Goal: Task Accomplishment & Management: Use online tool/utility

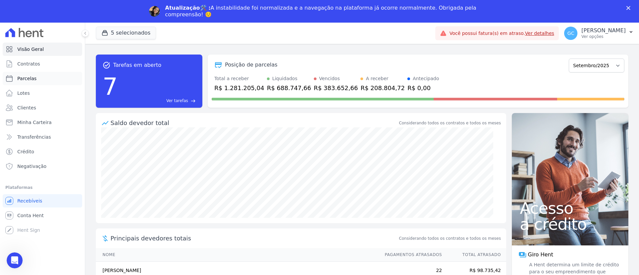
click at [25, 76] on span "Parcelas" at bounding box center [26, 78] width 19 height 7
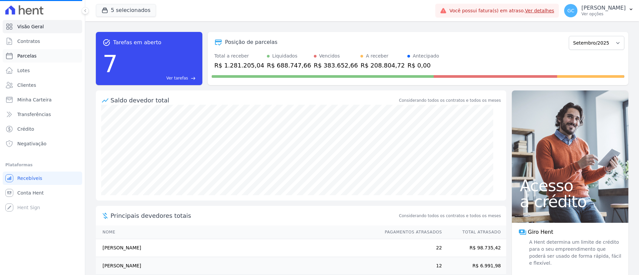
click at [35, 56] on link "Parcelas" at bounding box center [43, 55] width 80 height 13
select select
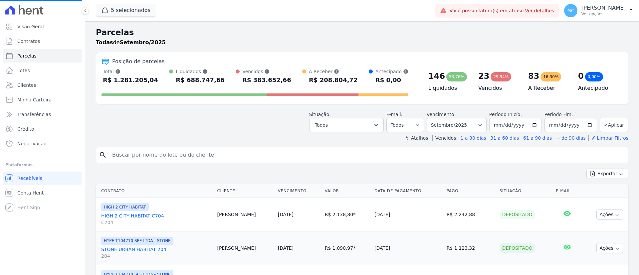
click at [174, 163] on div "search" at bounding box center [362, 155] width 532 height 17
click at [169, 153] on input "search" at bounding box center [366, 154] width 517 height 13
select select
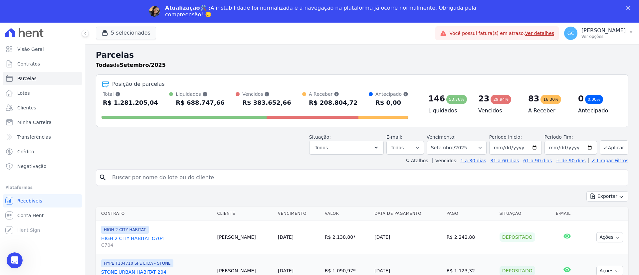
click at [168, 177] on input "search" at bounding box center [366, 177] width 517 height 13
type input "[PERSON_NAME]"
select select
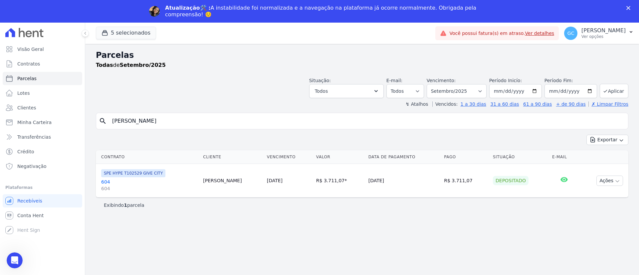
click at [105, 182] on link "604 604" at bounding box center [149, 185] width 96 height 13
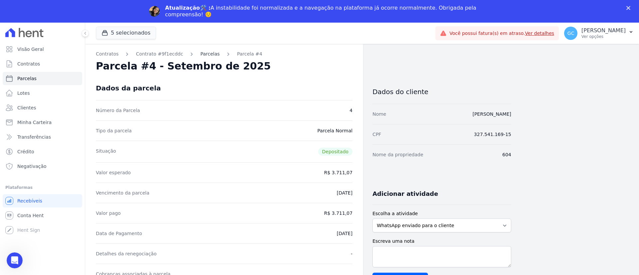
click at [209, 52] on link "Parcelas" at bounding box center [209, 54] width 19 height 7
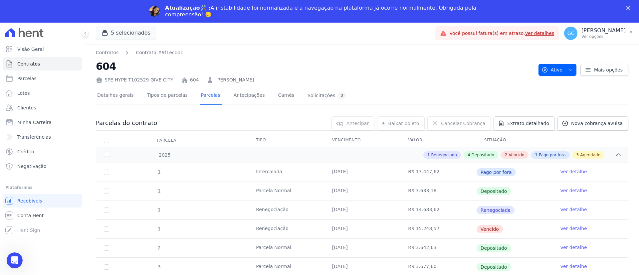
click at [565, 228] on link "Ver detalhe" at bounding box center [573, 228] width 27 height 7
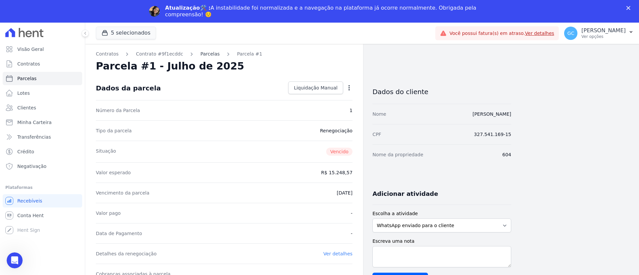
click at [206, 55] on link "Parcelas" at bounding box center [209, 54] width 19 height 7
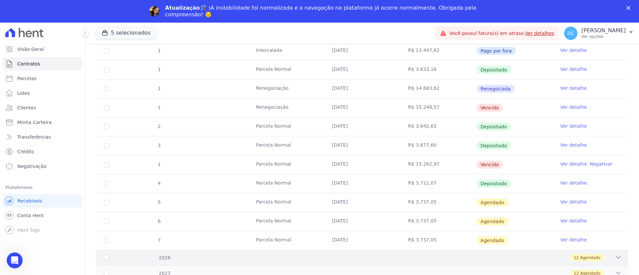
scroll to position [106, 0]
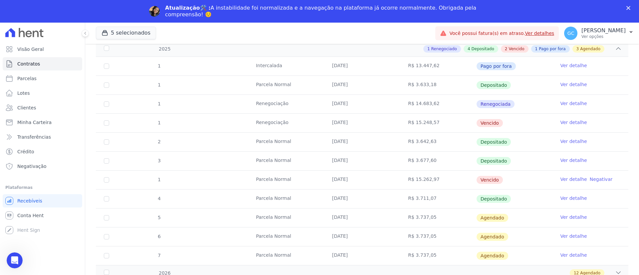
click at [565, 181] on link "Ver detalhe" at bounding box center [573, 179] width 27 height 7
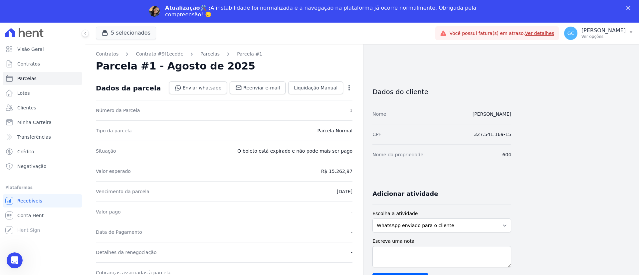
click at [349, 88] on icon "button" at bounding box center [349, 88] width 7 height 7
click at [314, 132] on link "Renegociar" at bounding box center [320, 133] width 59 height 12
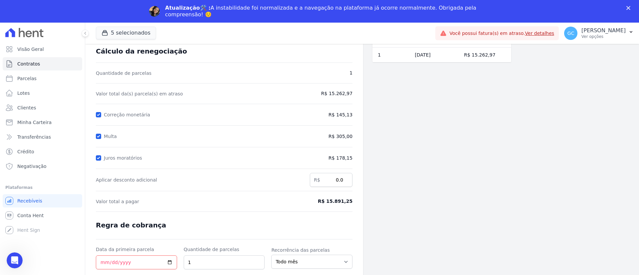
scroll to position [58, 0]
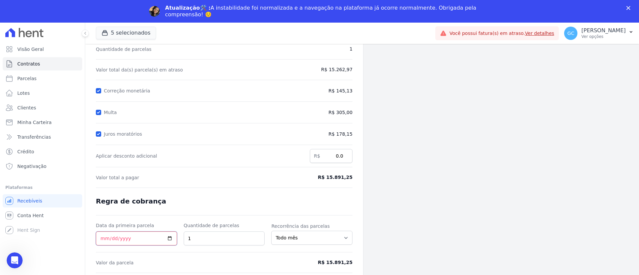
click at [169, 237] on input "Data da primeira parcela" at bounding box center [136, 239] width 81 height 14
type input "[DATE]"
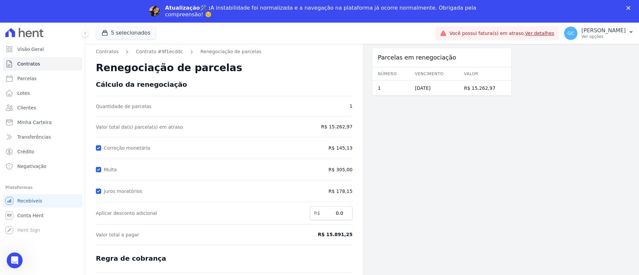
scroll to position [0, 0]
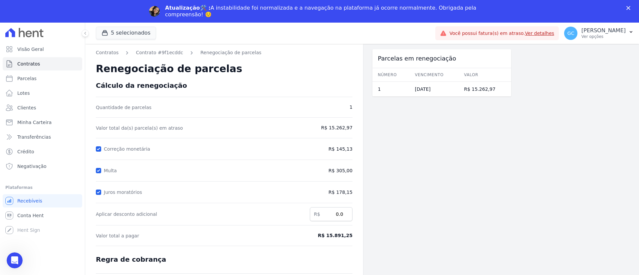
click at [625, 6] on div "Atualização🛠️ : A instabilidade foi normalizada e a navegação na plataforma já …" at bounding box center [319, 11] width 639 height 17
click at [629, 4] on div "Atualização🛠️ : A instabilidade foi normalizada e a navegação na plataforma já …" at bounding box center [319, 11] width 639 height 17
click at [629, 7] on polygon "Fechar" at bounding box center [628, 8] width 4 height 4
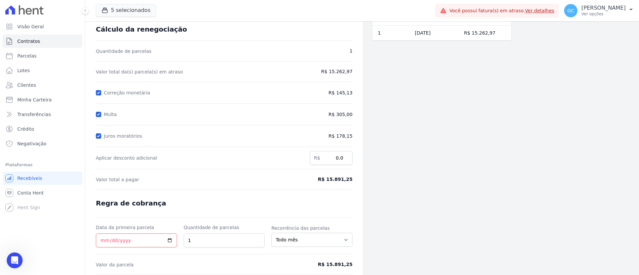
scroll to position [58, 0]
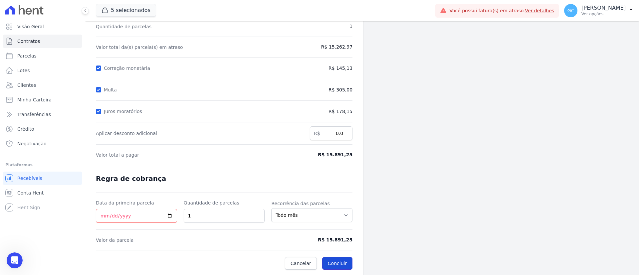
click at [334, 264] on button "Concluir" at bounding box center [337, 263] width 30 height 13
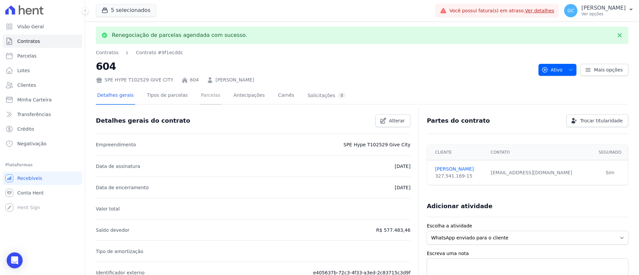
click at [200, 91] on link "Parcelas" at bounding box center [211, 96] width 22 height 18
click at [200, 96] on link "Parcelas" at bounding box center [211, 96] width 22 height 18
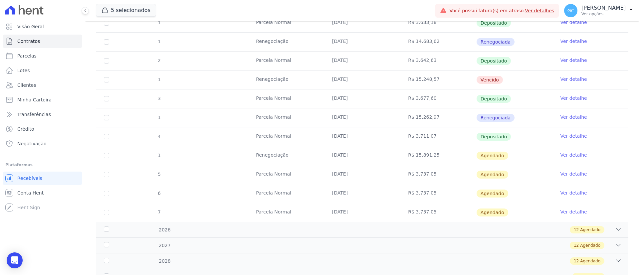
scroll to position [125, 0]
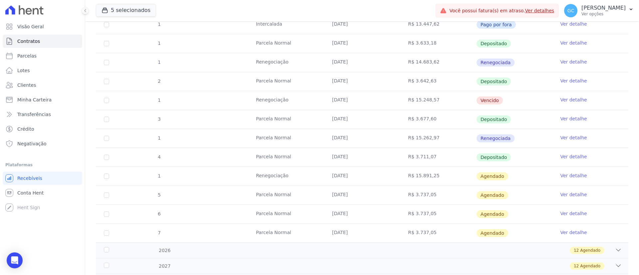
click at [566, 134] on link "Ver detalhe" at bounding box center [573, 137] width 27 height 7
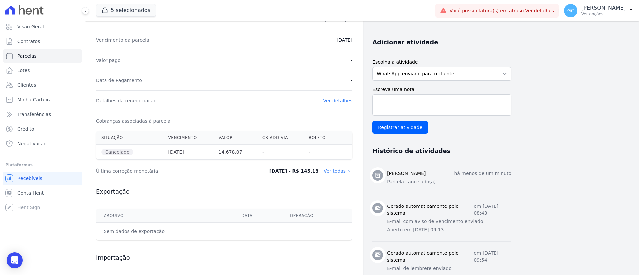
scroll to position [116, 0]
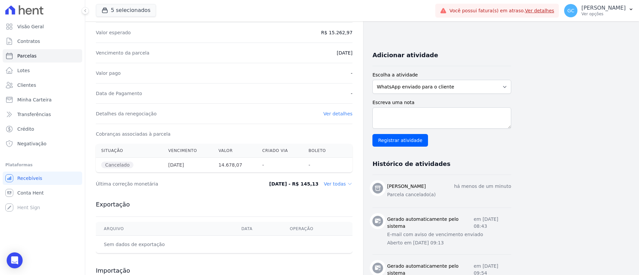
click at [335, 113] on link "Ver detalhes" at bounding box center [337, 113] width 29 height 5
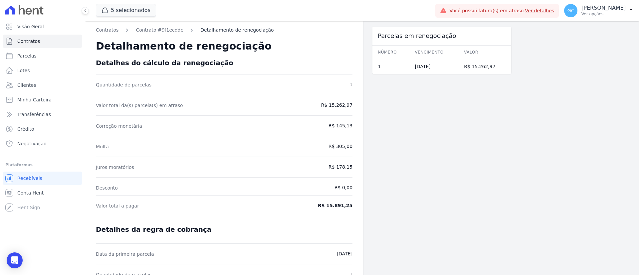
click at [235, 32] on link "Detalhamento de renegociação" at bounding box center [236, 30] width 73 height 7
click at [161, 28] on link "Contrato #9f1ecddc" at bounding box center [159, 30] width 47 height 7
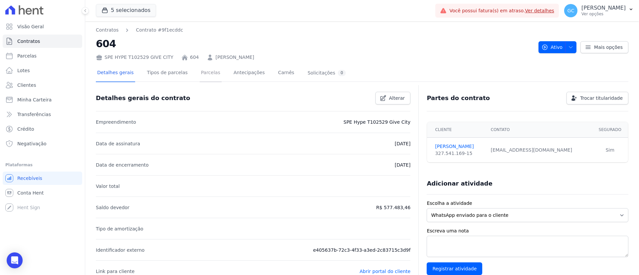
click at [200, 72] on link "Parcelas" at bounding box center [211, 74] width 22 height 18
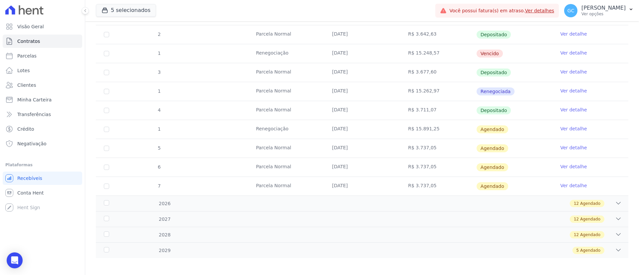
scroll to position [175, 0]
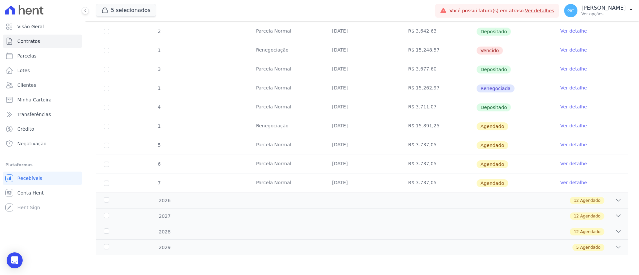
click at [561, 90] on link "Ver detalhe" at bounding box center [573, 88] width 27 height 7
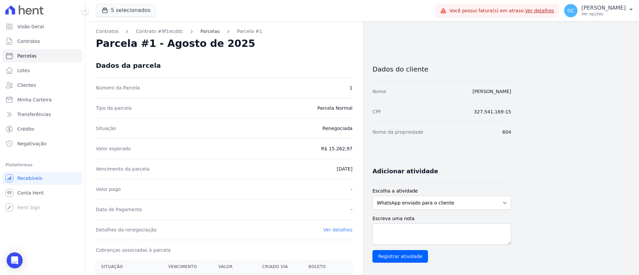
click at [207, 30] on link "Parcelas" at bounding box center [209, 31] width 19 height 7
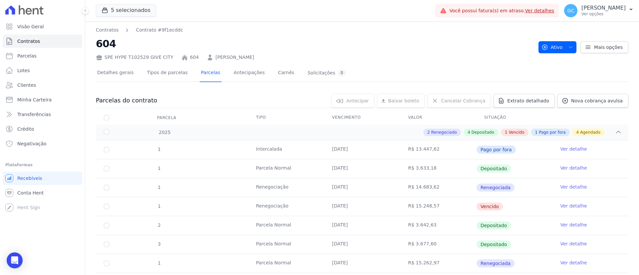
drag, startPoint x: 274, startPoint y: 58, endPoint x: 99, endPoint y: 58, distance: 174.3
click at [99, 58] on div "SPE HYPE T102529 GIVE CITY 604 [PERSON_NAME]" at bounding box center [314, 56] width 437 height 10
copy div "SPE HYPE T102529 GIVE CITY 604 [PERSON_NAME]"
click at [20, 262] on div "Open Intercom Messenger" at bounding box center [15, 261] width 18 height 18
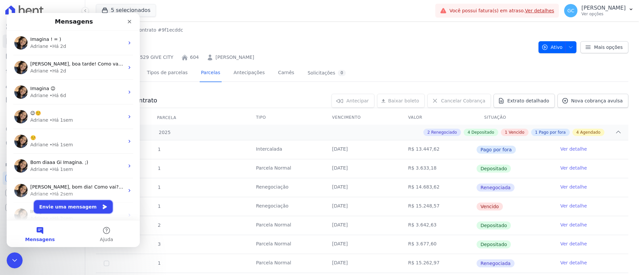
click at [80, 212] on button "Envie uma mensagem" at bounding box center [73, 206] width 79 height 13
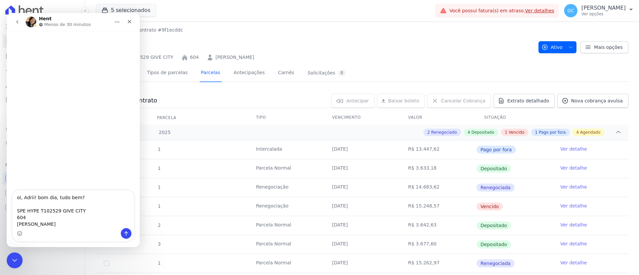
drag, startPoint x: 38, startPoint y: 217, endPoint x: 13, endPoint y: 219, distance: 24.7
click at [13, 219] on textarea "oi, Adrii! bom dia, tudo bem? SPE HYPE T102529 GIVE CITY 604 [PERSON_NAME]" at bounding box center [73, 209] width 122 height 38
click at [90, 207] on textarea "oi, Adrii! bom dia, tudo bem? SPE HYPE T102529 GIVE CITY 604 [PERSON_NAME]" at bounding box center [73, 209] width 122 height 38
click at [92, 210] on textarea "oi, Adrii! bom dia, tudo bem? SPE HYPE T102529 GIVE CITY 604 [PERSON_NAME]" at bounding box center [73, 209] width 122 height 38
click at [76, 223] on textarea "oi, Adrii! bom dia, tudo bem? SPE HYPE T102529 GIVE CITY 604 [PERSON_NAME]" at bounding box center [73, 212] width 122 height 31
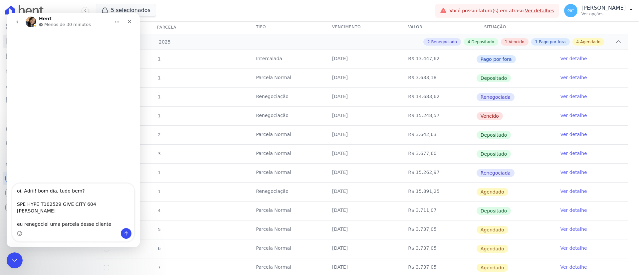
scroll to position [100, 0]
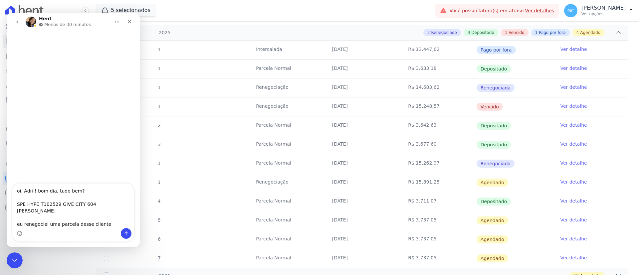
type textarea "oi, Adrii! bom dia, tudo bem? SPE HYPE T102529 GIVE CITY 604 [PERSON_NAME] eu r…"
click at [566, 180] on link "Ver detalhe" at bounding box center [573, 182] width 27 height 7
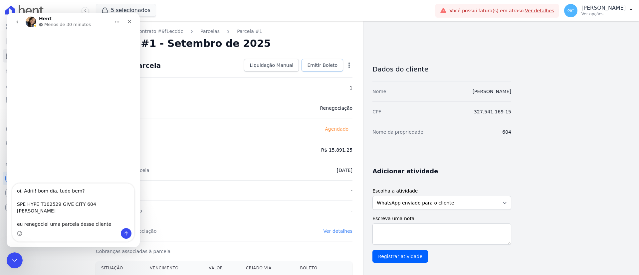
click at [329, 67] on span "Emitir Boleto" at bounding box center [322, 65] width 30 height 7
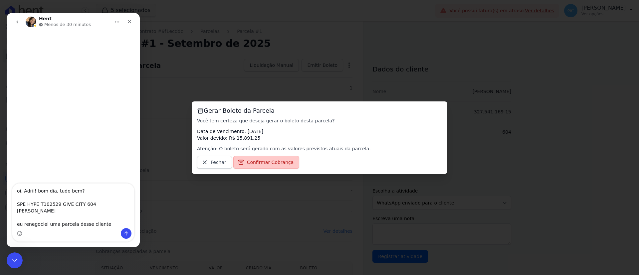
click at [277, 164] on span "Confirmar Cobrança" at bounding box center [270, 162] width 47 height 7
click at [251, 166] on link "Confirmar Cobrança" at bounding box center [266, 162] width 66 height 13
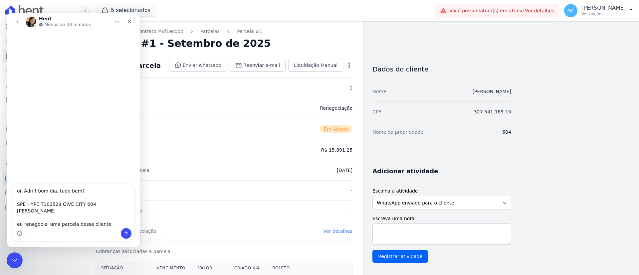
drag, startPoint x: 102, startPoint y: 223, endPoint x: 0, endPoint y: 141, distance: 131.1
click at [7, 141] on html "Hent Menos de 30 minutos oi, Adrii! bom dia, tudo bem? SPE HYPE T102529 GIVE CI…" at bounding box center [73, 130] width 133 height 234
click at [14, 256] on icon "Encerramento do Messenger da Intercom" at bounding box center [14, 260] width 8 height 8
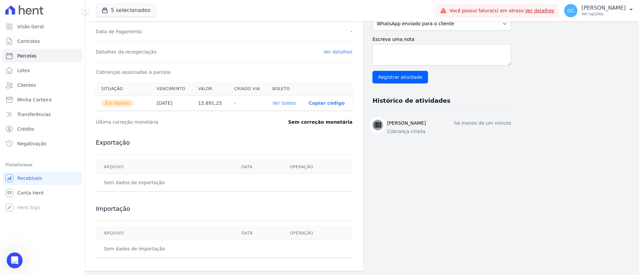
scroll to position [181, 0]
click at [294, 101] on link "Ver boleto" at bounding box center [285, 101] width 24 height 5
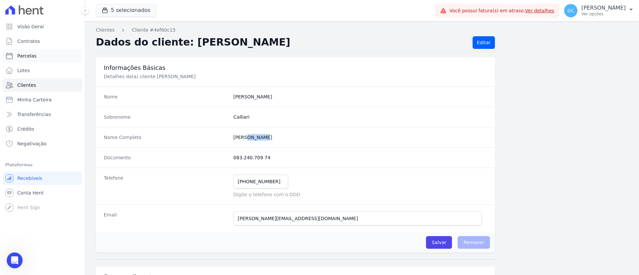
click at [26, 56] on span "Parcelas" at bounding box center [26, 56] width 19 height 7
select select
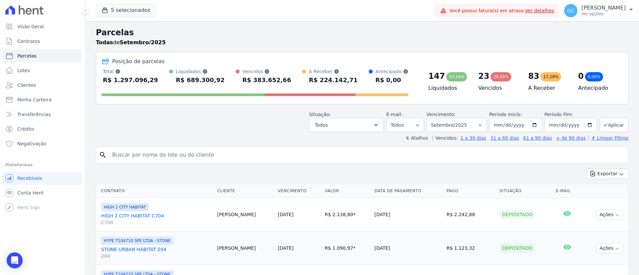
click at [205, 156] on input "search" at bounding box center [366, 154] width 517 height 13
paste input "[PERSON_NAME] [PERSON_NAME] [PERSON_NAME]"
type input "[PERSON_NAME] [PERSON_NAME] [PERSON_NAME]"
select select
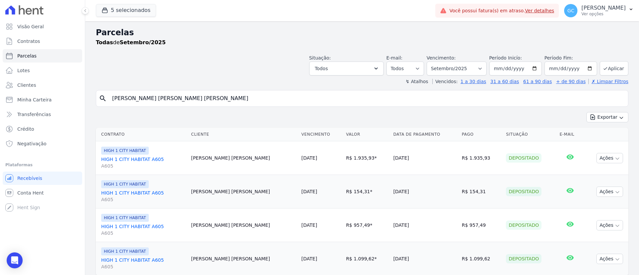
click at [143, 158] on link "HIGH 1 CITY HABITAT A605 A605" at bounding box center [143, 162] width 85 height 13
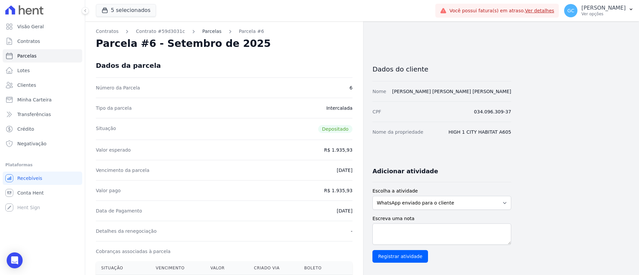
click at [202, 32] on link "Parcelas" at bounding box center [211, 31] width 19 height 7
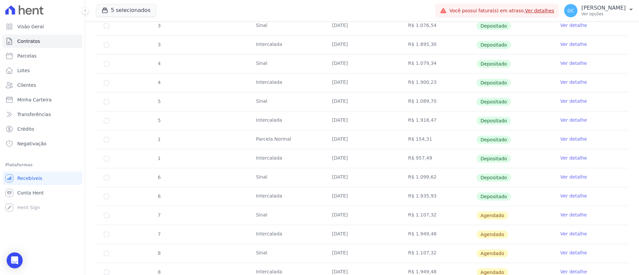
scroll to position [250, 0]
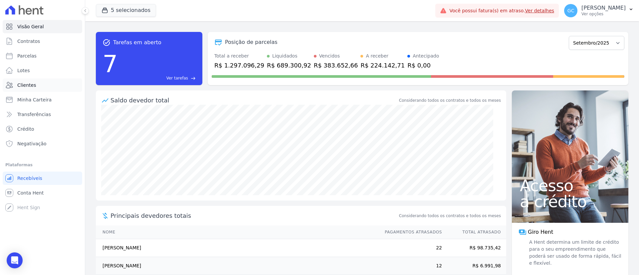
click at [41, 84] on link "Clientes" at bounding box center [43, 85] width 80 height 13
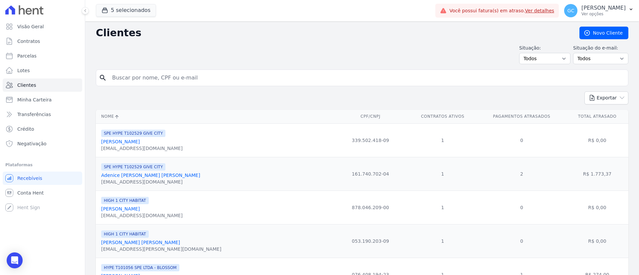
click at [191, 72] on input "search" at bounding box center [366, 77] width 517 height 13
paste input "Cfs Servi"
type input "Cfs Servi"
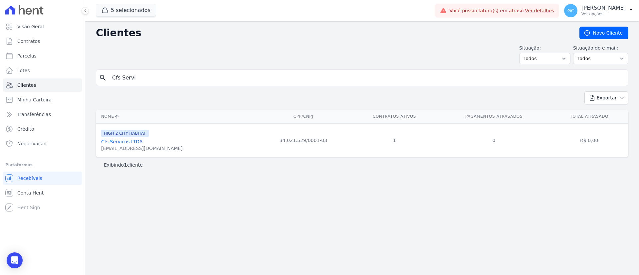
click at [122, 143] on link "Cfs Servicos LTDA" at bounding box center [121, 141] width 41 height 5
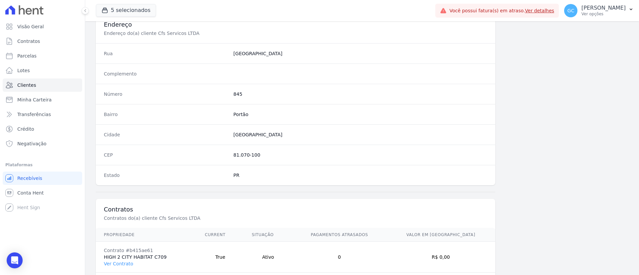
scroll to position [347, 0]
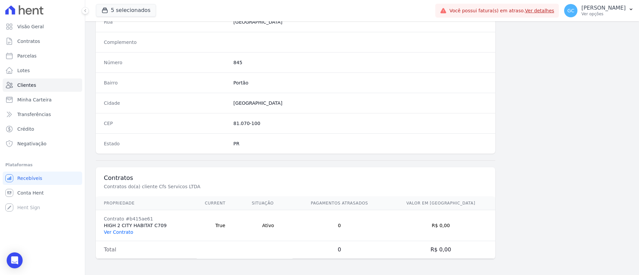
click at [129, 234] on link "Ver Contrato" at bounding box center [118, 232] width 29 height 5
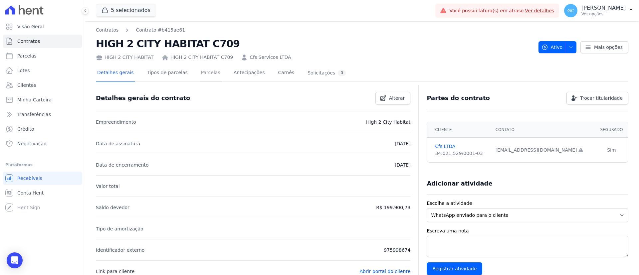
click at [203, 74] on link "Parcelas" at bounding box center [211, 74] width 22 height 18
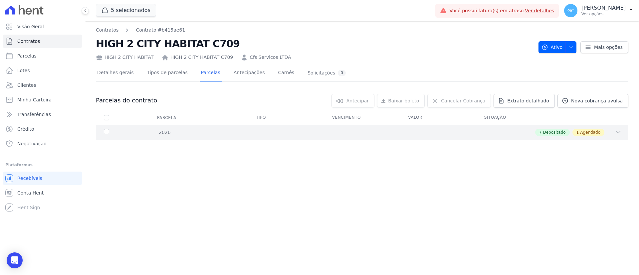
click at [273, 136] on div "2026 7 Depositado 1 Agendado" at bounding box center [362, 132] width 532 height 15
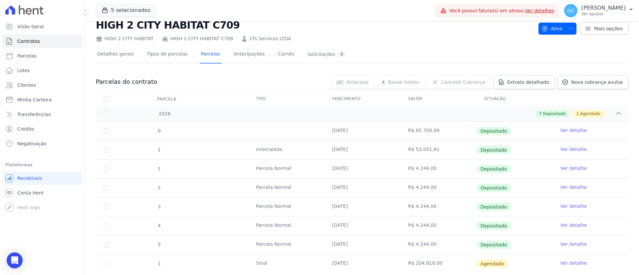
scroll to position [37, 0]
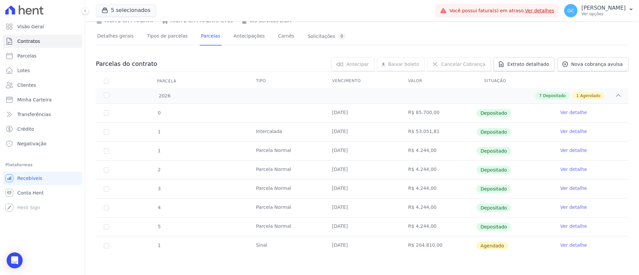
click at [573, 111] on link "Ver detalhe" at bounding box center [573, 112] width 27 height 7
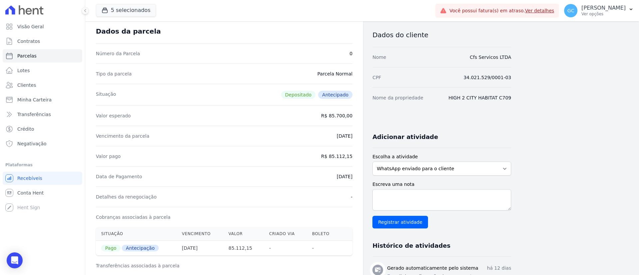
scroll to position [50, 0]
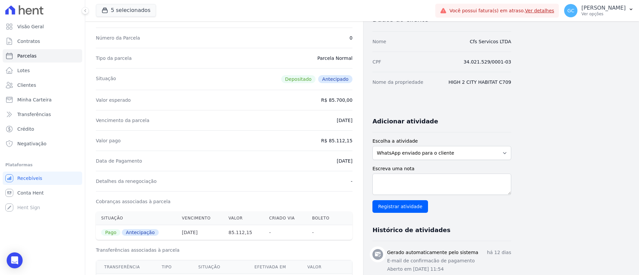
click at [337, 158] on dd "[DATE]" at bounding box center [345, 161] width 16 height 7
click at [342, 137] on dd "R$ 85.112,15" at bounding box center [336, 140] width 31 height 7
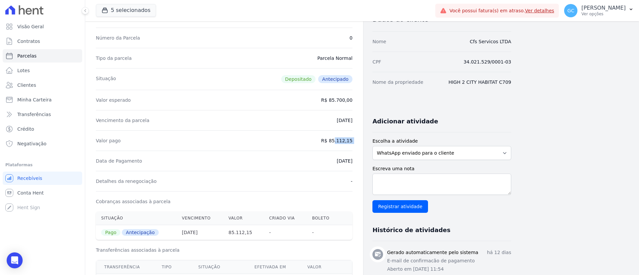
copy dl "R$ 85.112,15"
